Goal: Task Accomplishment & Management: Complete application form

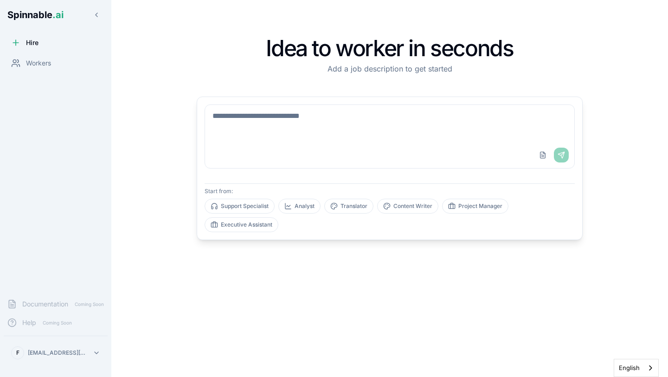
click at [31, 12] on span "Spinnable .ai" at bounding box center [35, 14] width 56 height 11
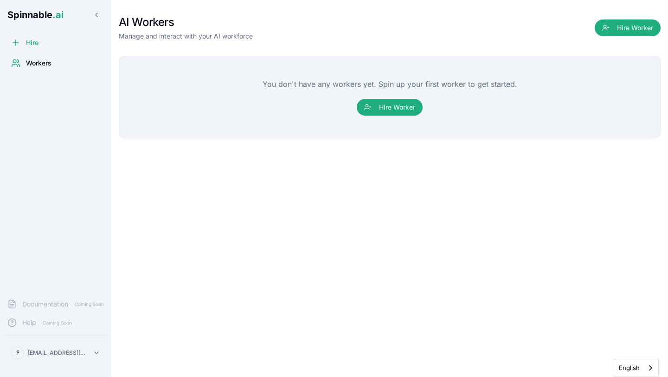
click at [31, 12] on span "Spinnable .ai" at bounding box center [35, 14] width 56 height 11
click at [391, 108] on button "Hire Worker" at bounding box center [390, 107] width 66 height 17
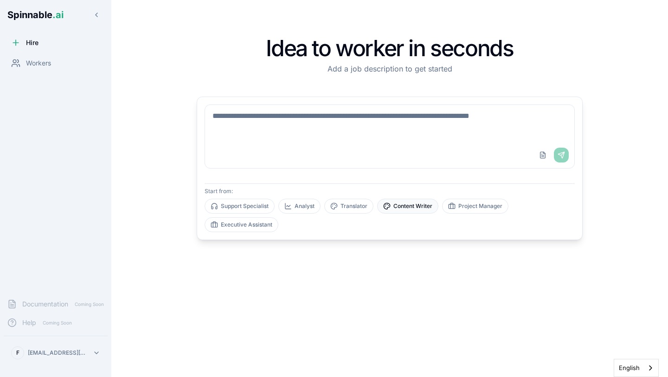
click at [414, 204] on button "Content Writer" at bounding box center [407, 205] width 61 height 15
type textarea "**********"
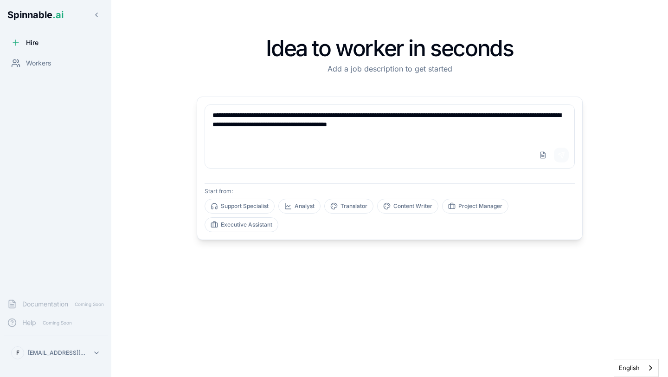
click at [561, 155] on button "Send" at bounding box center [561, 154] width 15 height 15
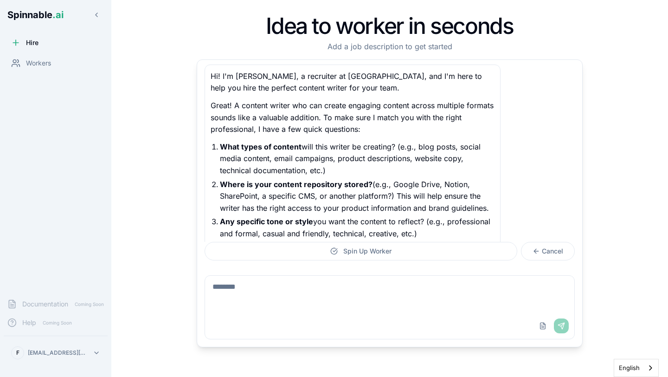
scroll to position [72, 0]
